Goal: Task Accomplishment & Management: Manage account settings

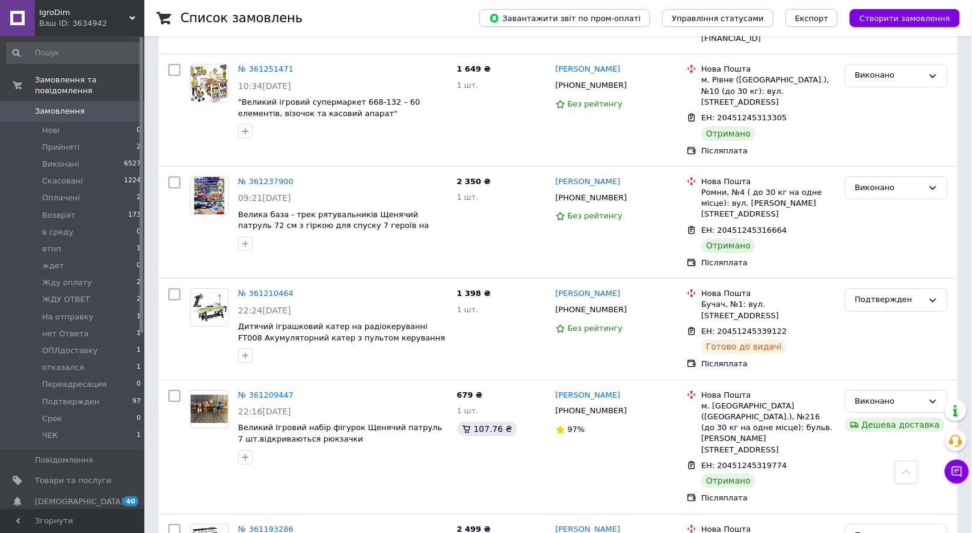
scroll to position [4078, 0]
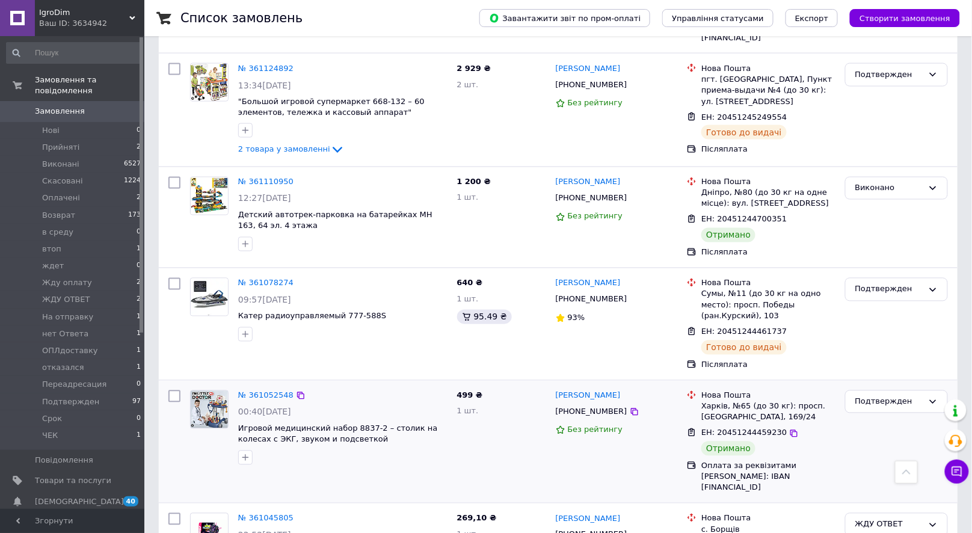
scroll to position [4970, 0]
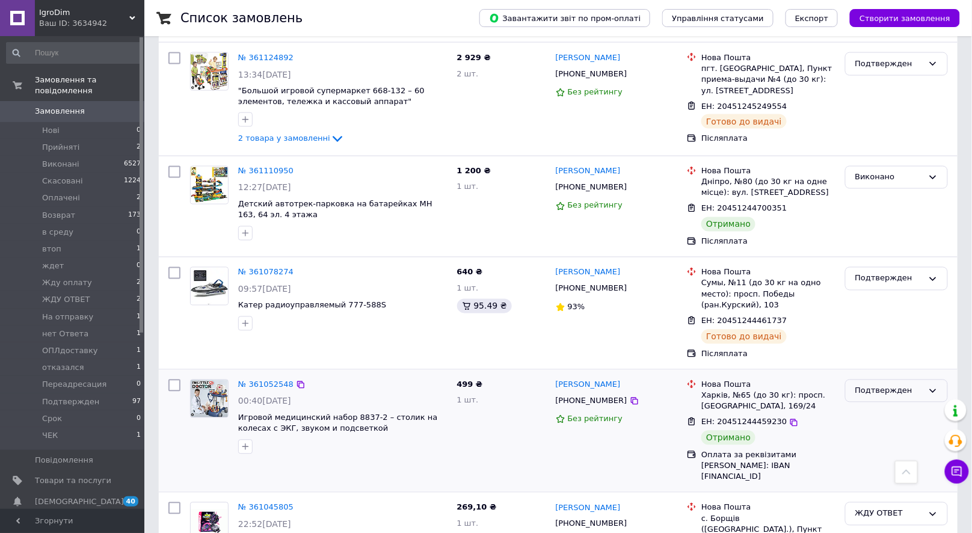
click at [894, 385] on div "Подтвержден" at bounding box center [890, 391] width 68 height 13
click at [885, 427] on li "Виконано" at bounding box center [897, 438] width 102 height 22
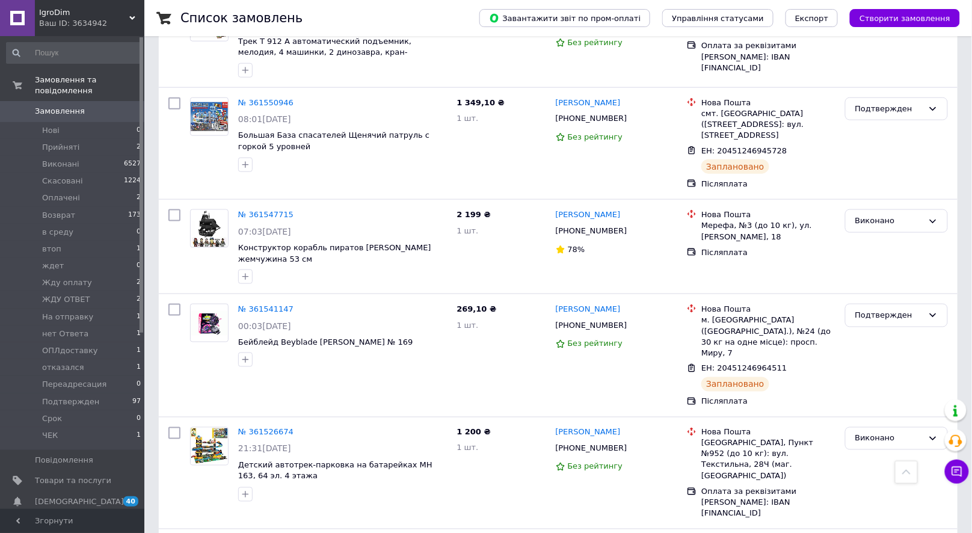
scroll to position [44, 0]
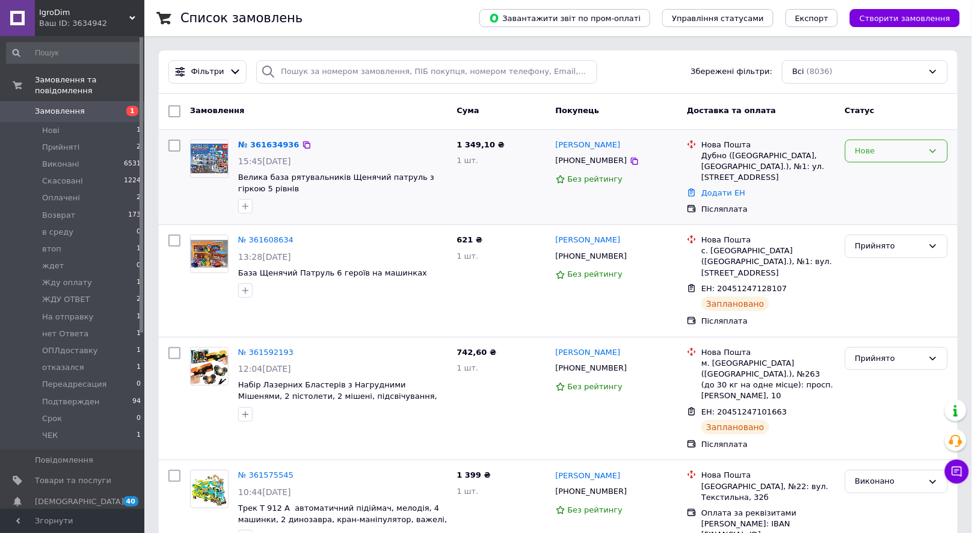
click at [914, 138] on div "Нове" at bounding box center [897, 177] width 113 height 85
click at [911, 154] on div "Нове" at bounding box center [890, 151] width 68 height 13
click at [894, 170] on li "Прийнято" at bounding box center [897, 176] width 102 height 22
click at [274, 141] on link "№ 361634936" at bounding box center [265, 144] width 55 height 9
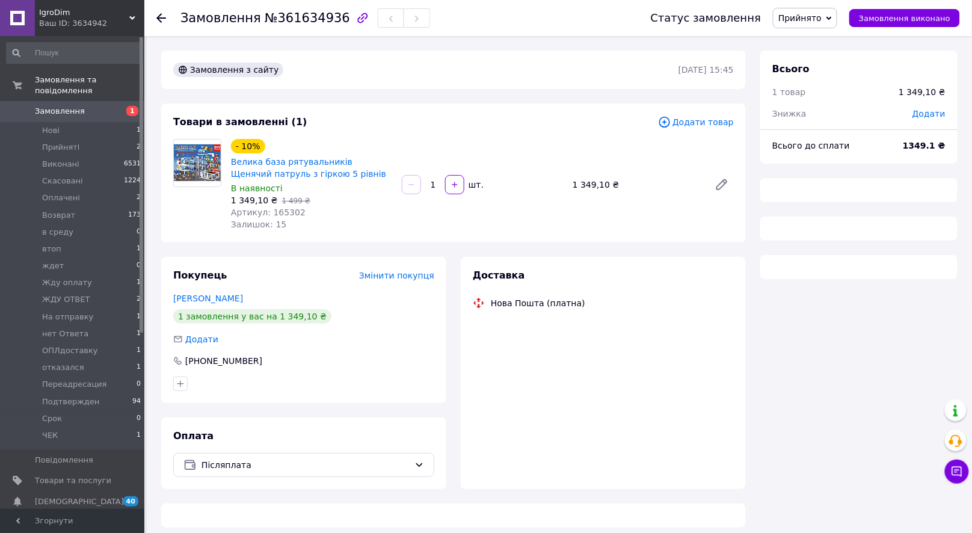
click at [292, 212] on span "Артикул: 165302" at bounding box center [268, 213] width 75 height 10
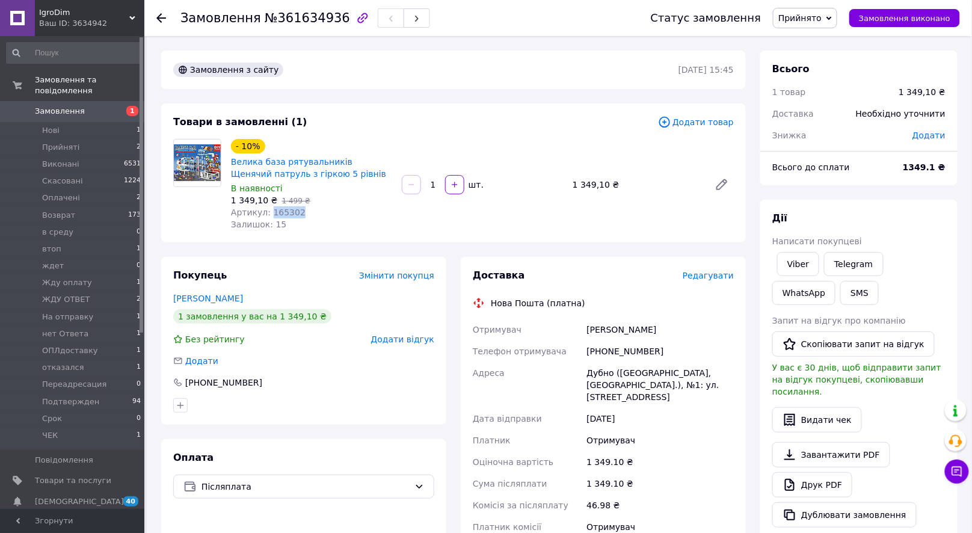
click at [292, 212] on span "Артикул: 165302" at bounding box center [268, 213] width 75 height 10
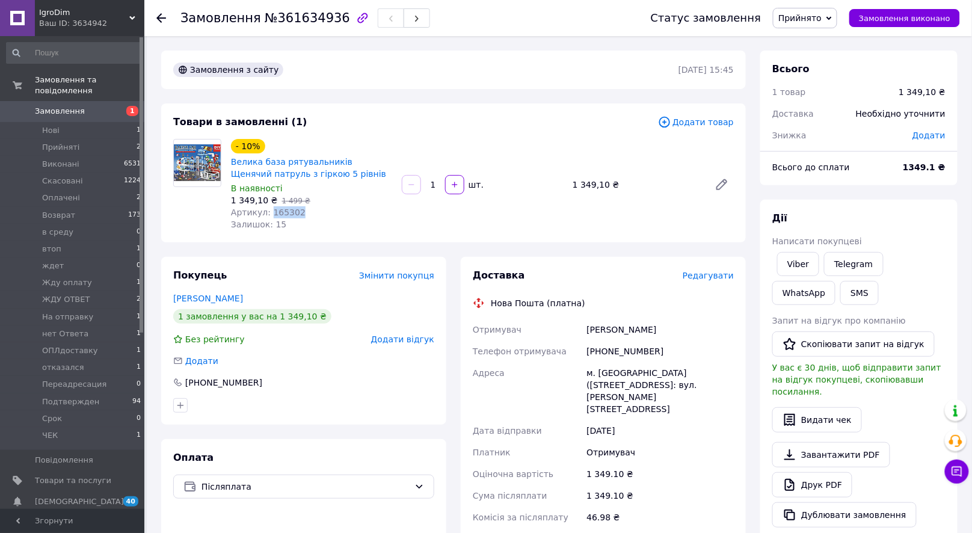
copy span "165302"
click at [635, 350] on div "+380988120408" at bounding box center [660, 352] width 152 height 22
copy div "+380988120408"
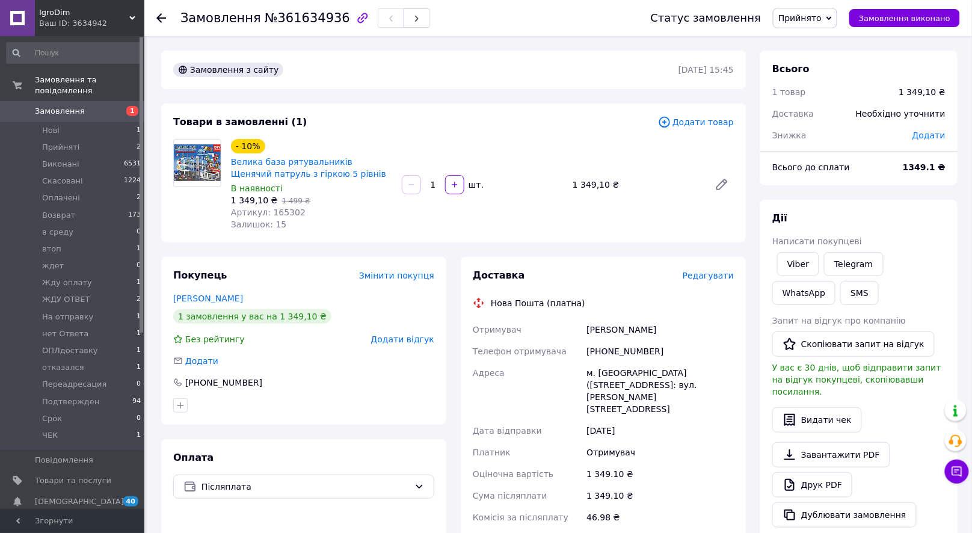
click at [608, 329] on div "Мороз Галина" at bounding box center [660, 330] width 152 height 22
click at [605, 327] on div "Мороз Галина" at bounding box center [660, 330] width 152 height 22
click at [601, 329] on div "Мороз Галина" at bounding box center [660, 330] width 152 height 22
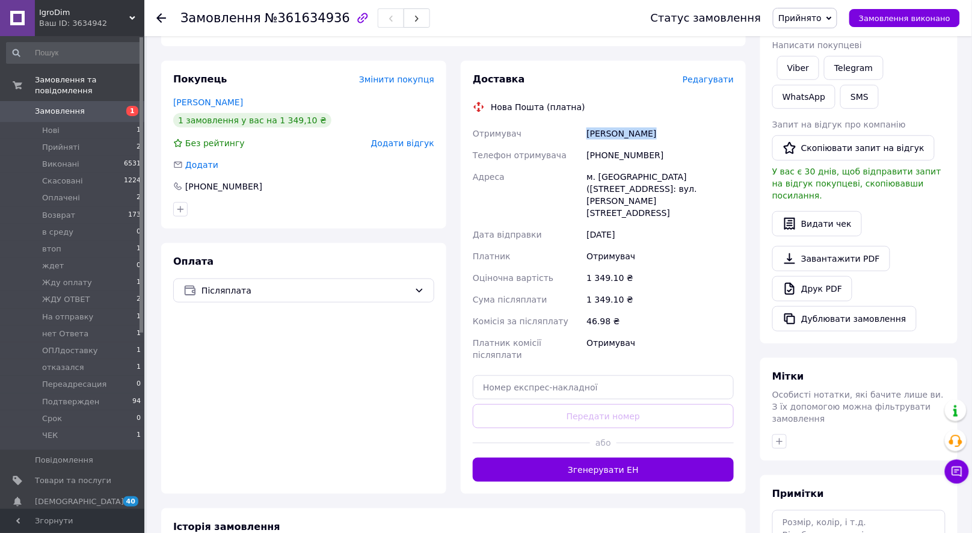
scroll to position [295, 0]
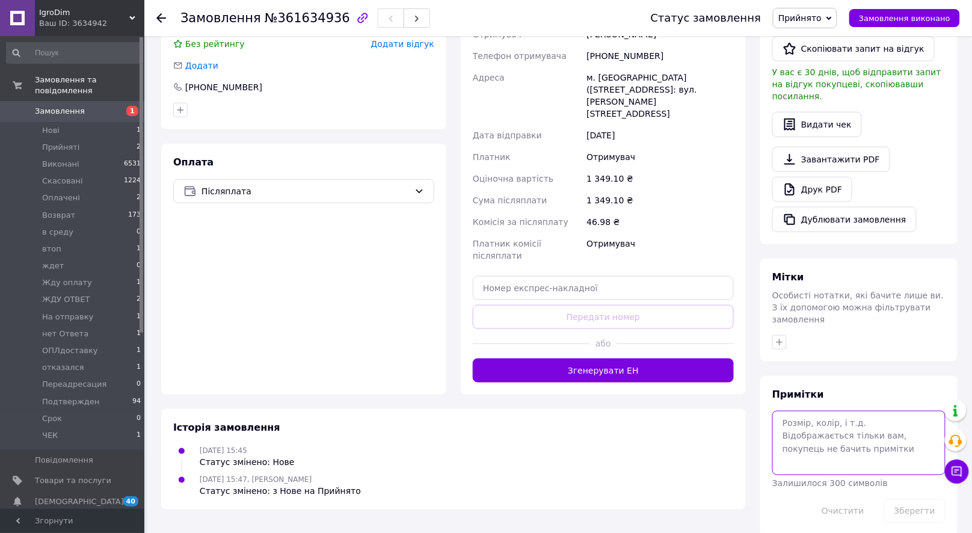
click at [829, 415] on textarea at bounding box center [859, 443] width 173 height 64
paste textarea "1677958"
type textarea "1677958"
click at [912, 500] on button "Зберегти" at bounding box center [915, 511] width 61 height 24
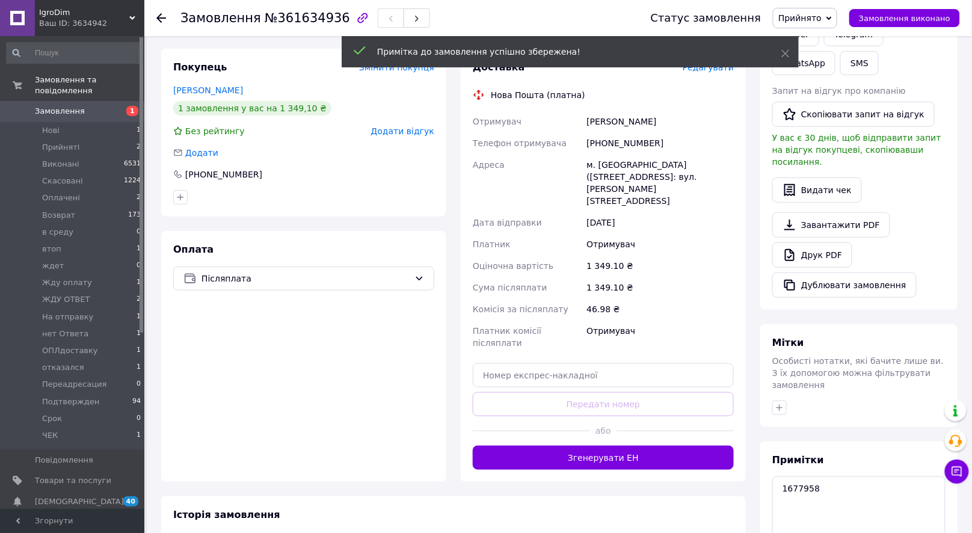
scroll to position [208, 0]
click at [820, 19] on span "Прийнято" at bounding box center [800, 18] width 43 height 10
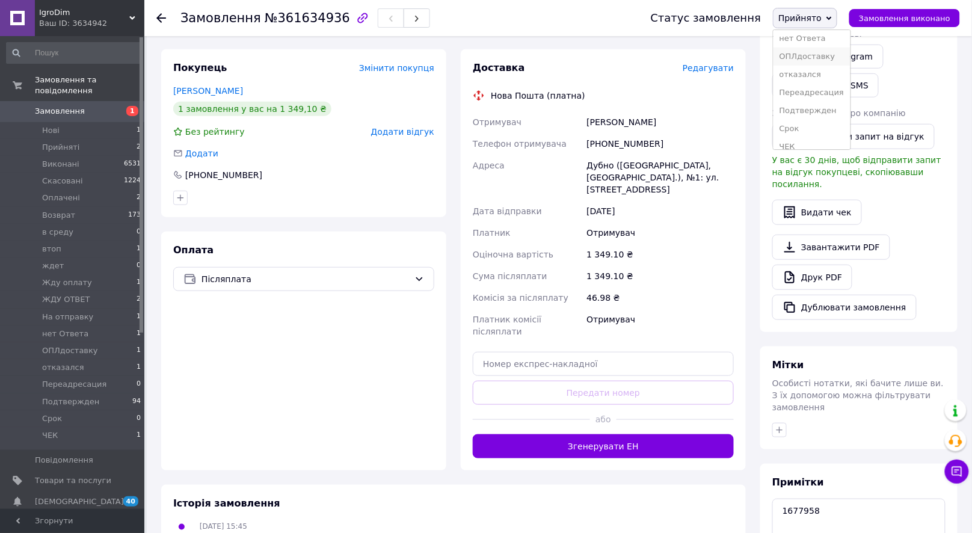
scroll to position [193, 0]
click at [824, 102] on li "Подтвержден" at bounding box center [812, 102] width 76 height 18
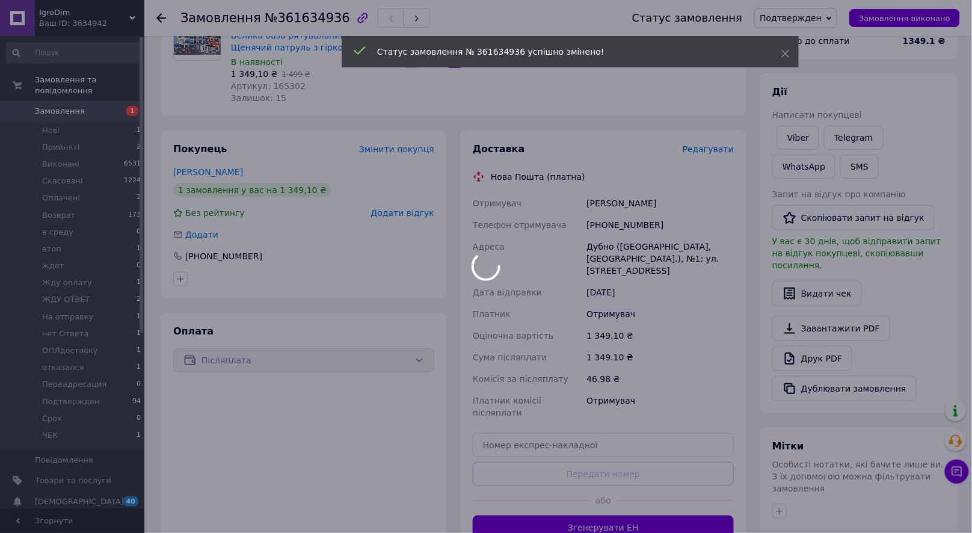
scroll to position [92, 0]
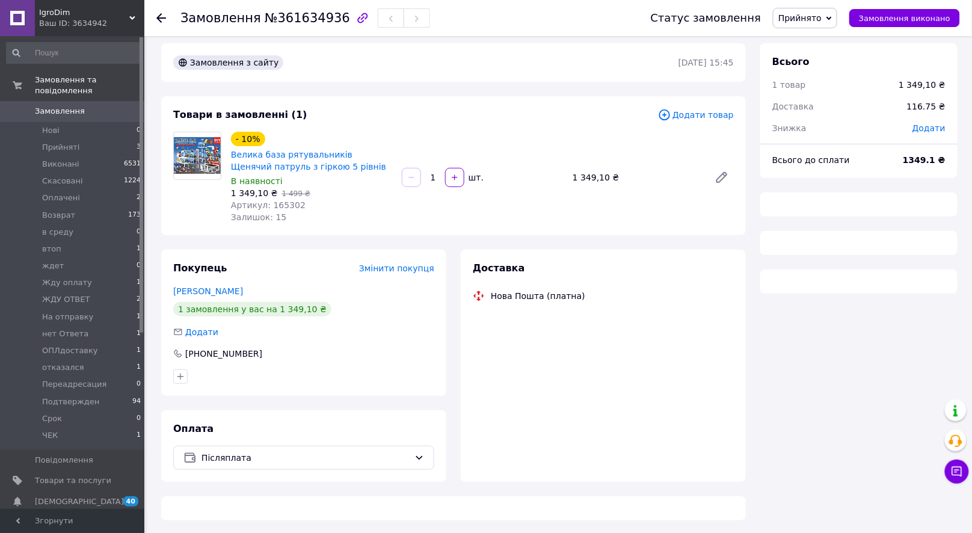
scroll to position [16, 0]
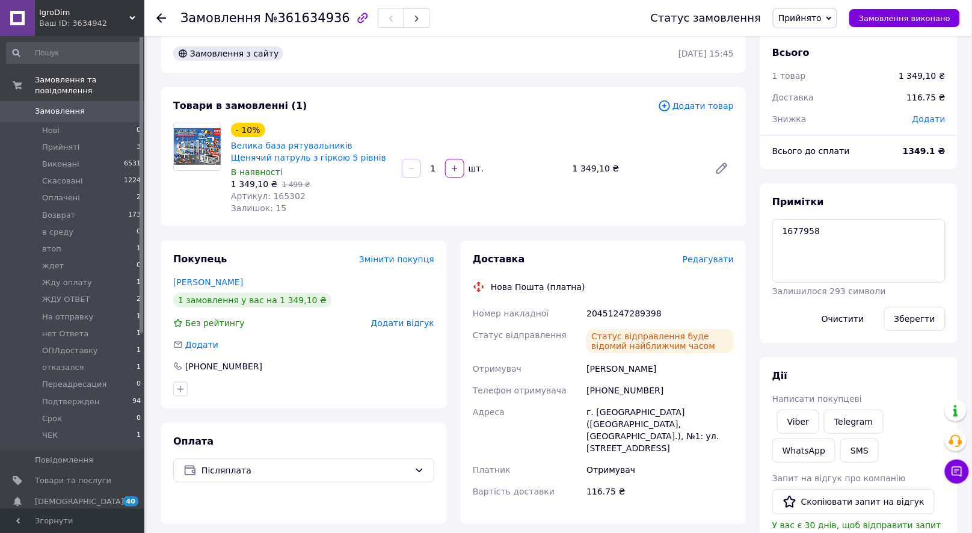
click at [822, 20] on span "Прийнято" at bounding box center [800, 18] width 43 height 10
drag, startPoint x: 826, startPoint y: 100, endPoint x: 781, endPoint y: 104, distance: 45.3
click at [826, 100] on li "Подтвержден" at bounding box center [812, 102] width 76 height 18
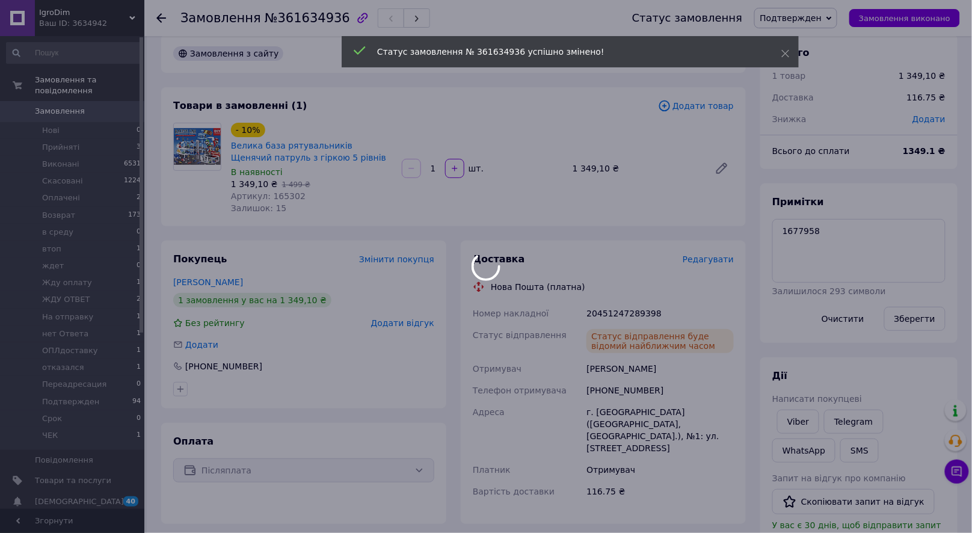
click at [104, 120] on div at bounding box center [486, 266] width 972 height 533
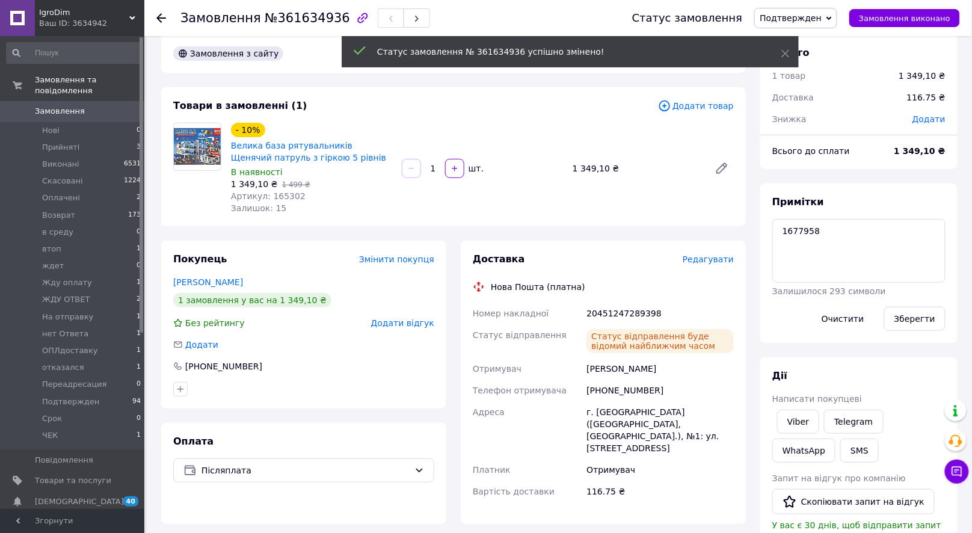
click at [97, 113] on span "Замовлення" at bounding box center [73, 111] width 76 height 11
